Goal: Task Accomplishment & Management: Use online tool/utility

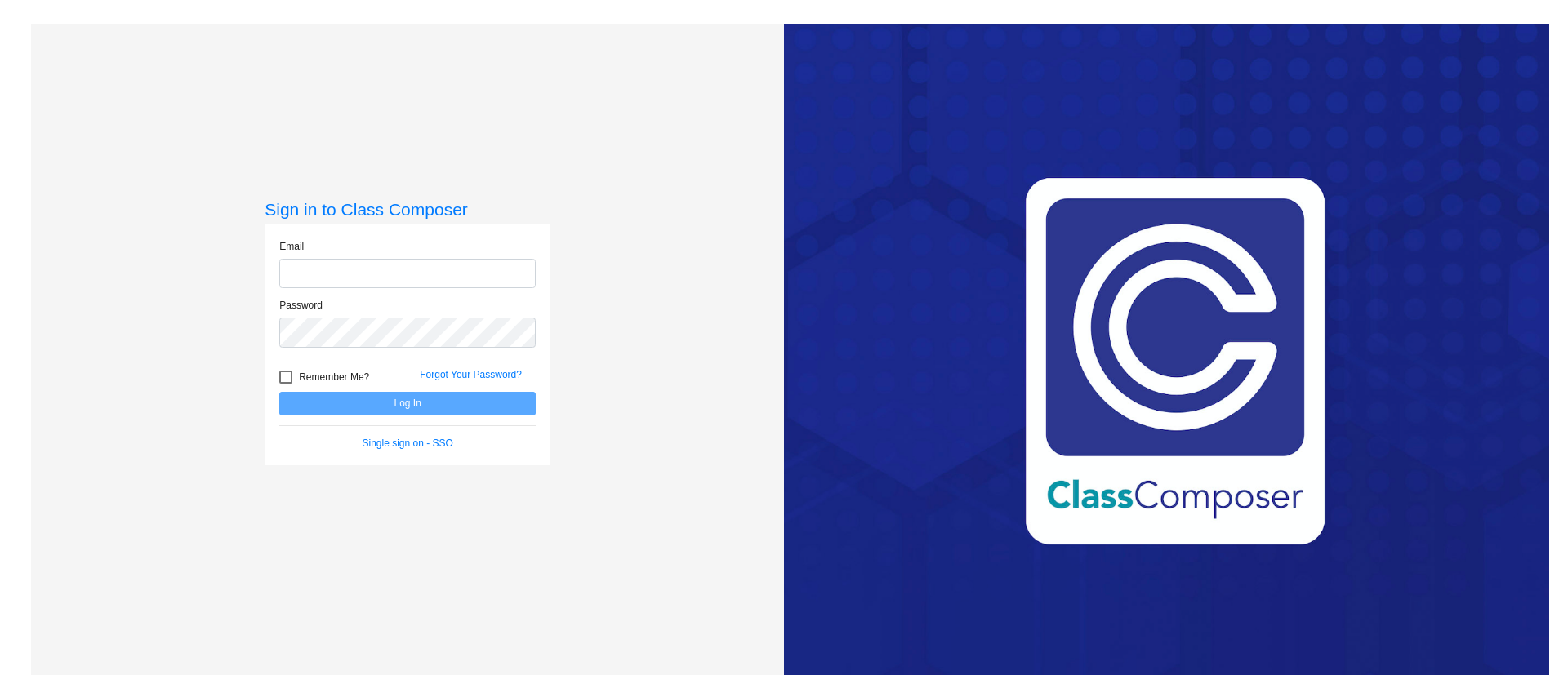
click at [409, 269] on input "email" at bounding box center [407, 274] width 256 height 30
type input "[EMAIL_ADDRESS][PERSON_NAME][DOMAIN_NAME]"
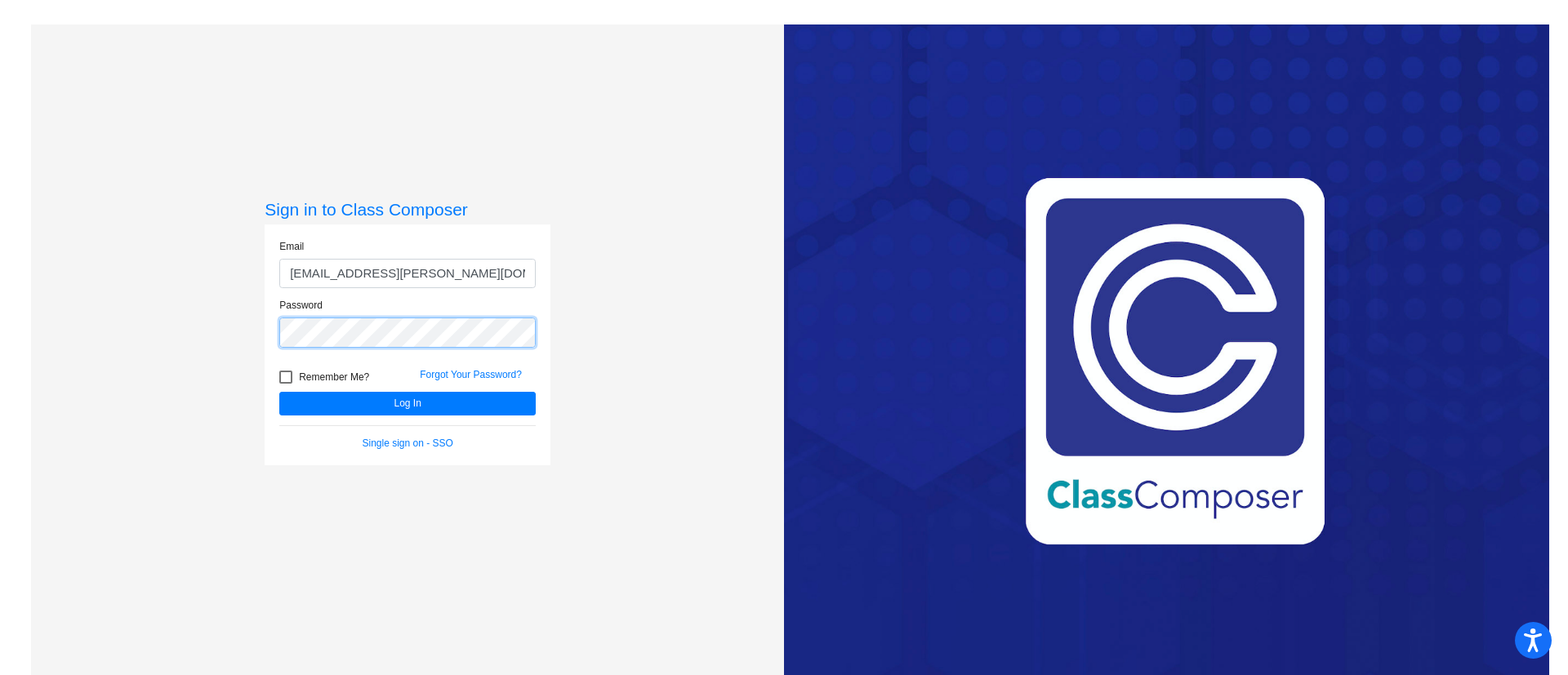
click at [280, 392] on button "Log In" at bounding box center [407, 404] width 256 height 23
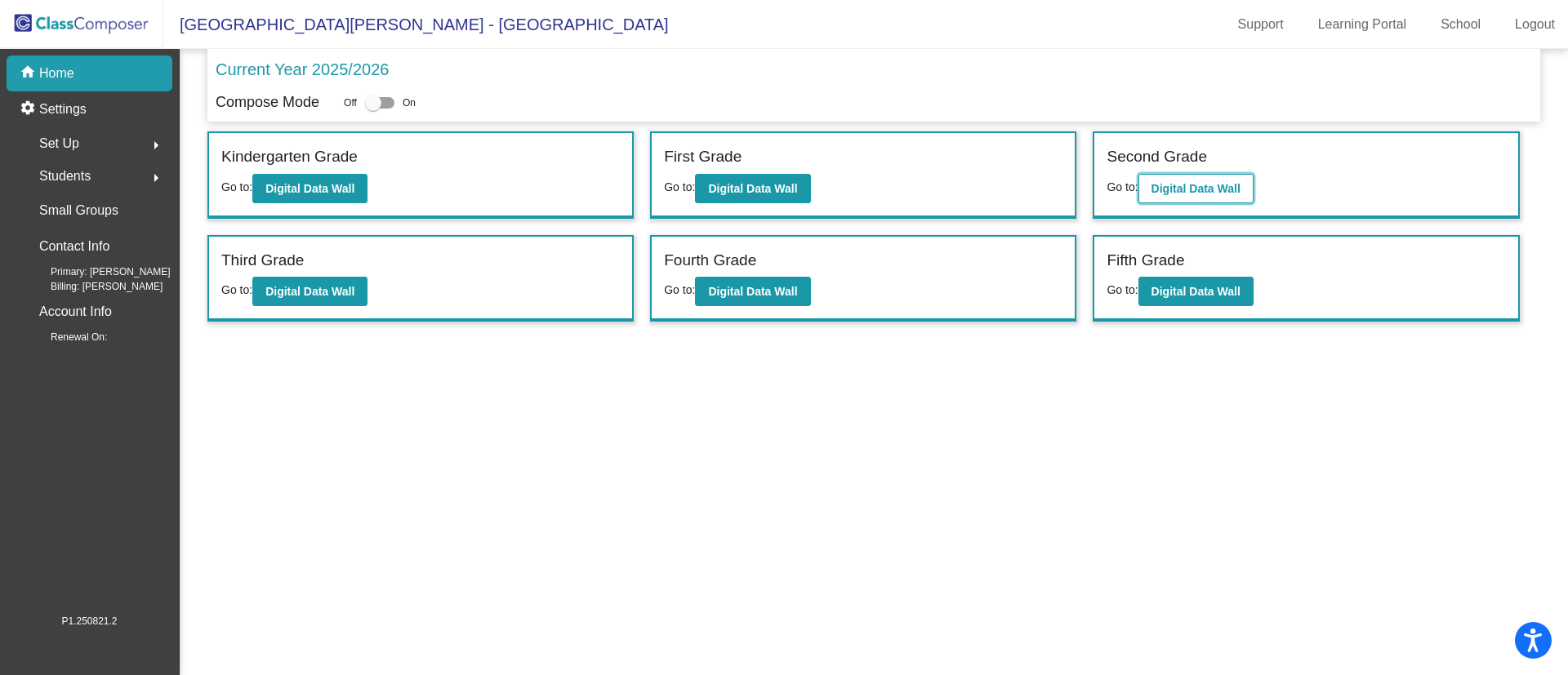
click at [1184, 189] on b "Digital Data Wall" at bounding box center [1196, 189] width 89 height 13
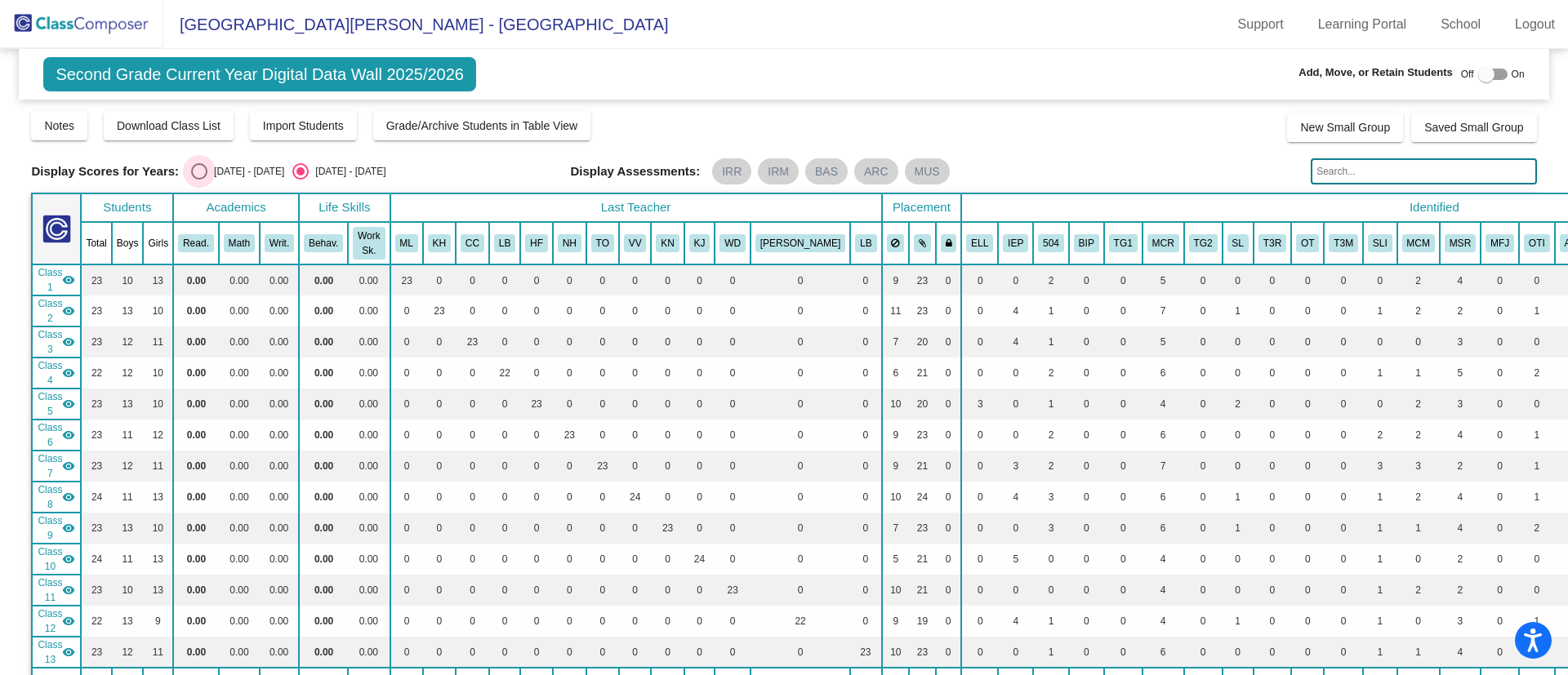
click at [199, 173] on div "Select an option" at bounding box center [200, 172] width 17 height 17
click at [199, 179] on input "[DATE] - [DATE]" at bounding box center [199, 179] width 1 height 1
radio input "true"
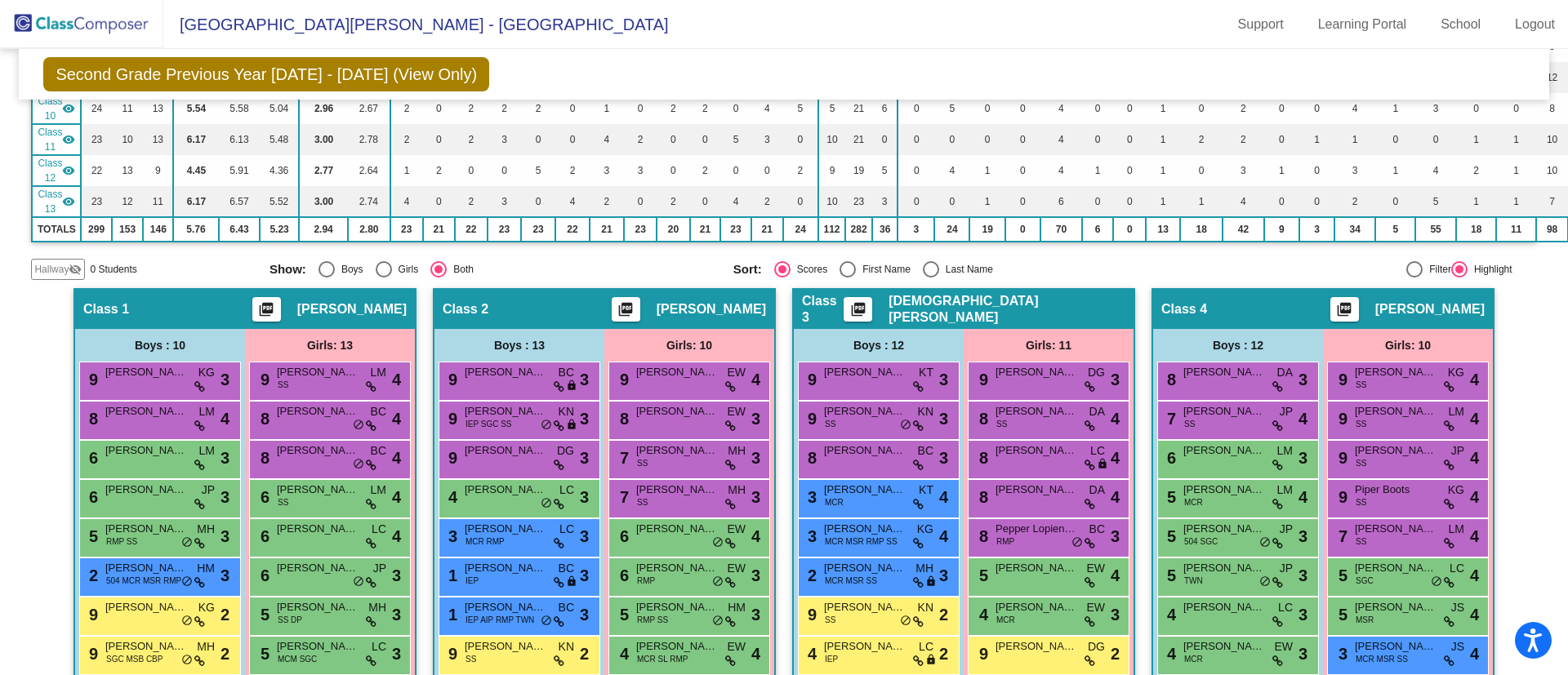
scroll to position [448, 0]
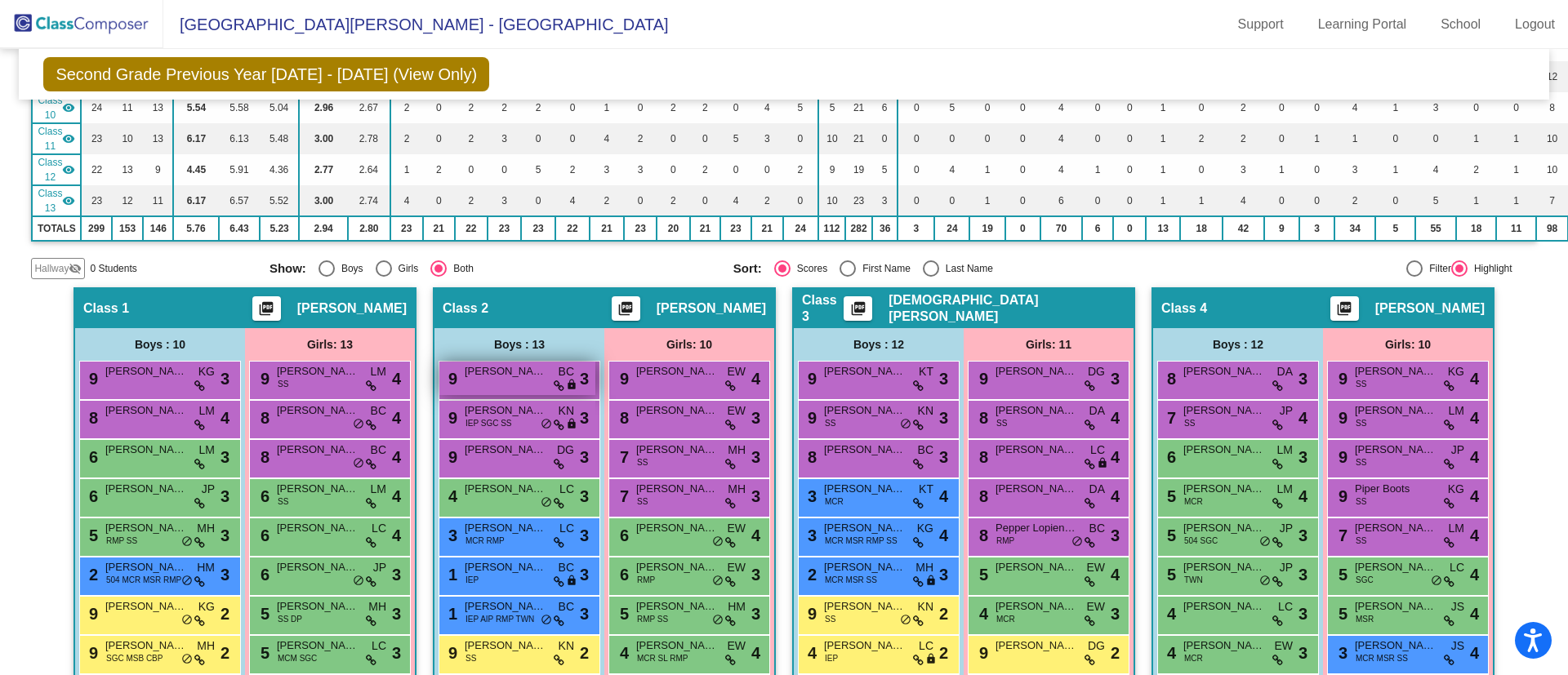
click at [526, 385] on div "9 [PERSON_NAME] [PERSON_NAME] lock do_not_disturb_alt 3" at bounding box center [517, 378] width 156 height 33
